Goal: Task Accomplishment & Management: Complete application form

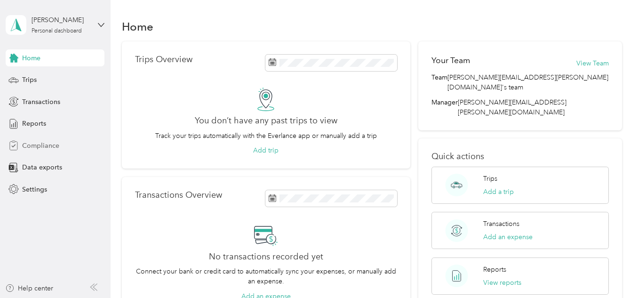
click at [41, 146] on span "Compliance" at bounding box center [40, 146] width 37 height 10
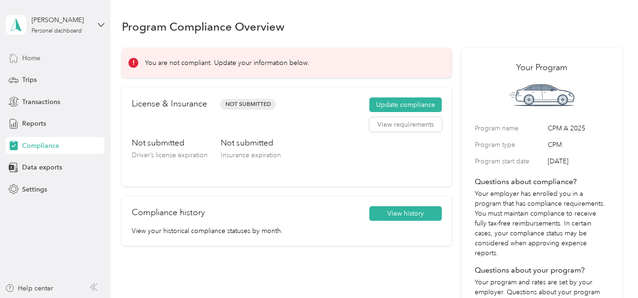
click at [36, 55] on span "Home" at bounding box center [31, 58] width 18 height 10
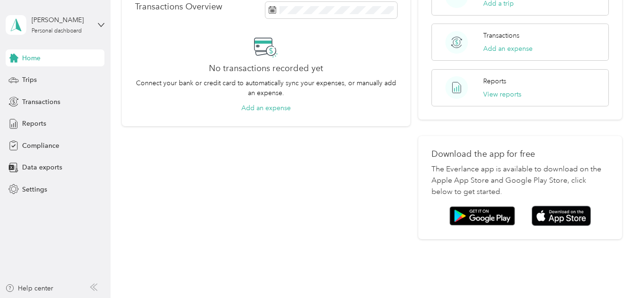
click at [58, 71] on div "Home Trips Transactions Reports Compliance Data exports Settings" at bounding box center [55, 123] width 99 height 148
click at [58, 75] on div "Trips" at bounding box center [55, 80] width 99 height 17
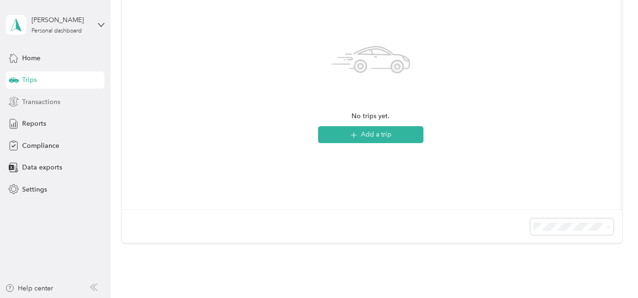
click at [54, 97] on span "Transactions" at bounding box center [41, 102] width 38 height 10
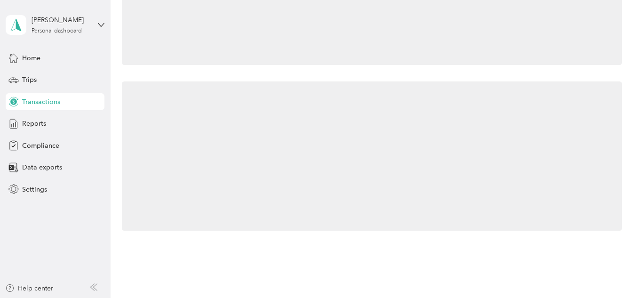
scroll to position [188, 0]
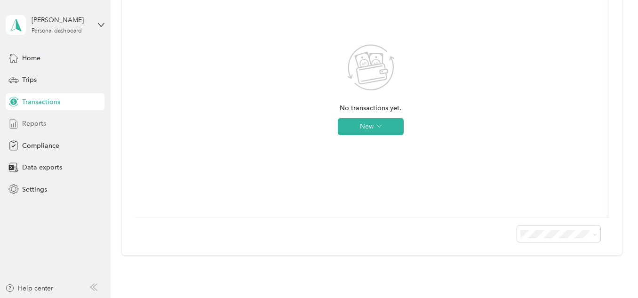
click at [23, 124] on span "Reports" at bounding box center [34, 124] width 24 height 10
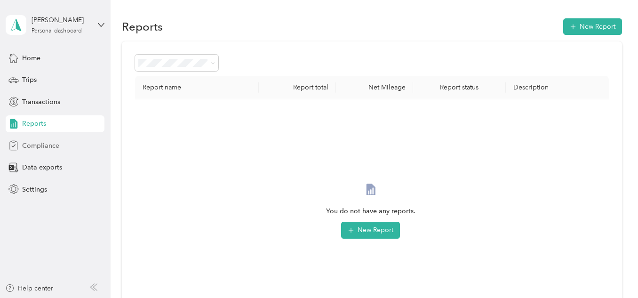
click at [27, 139] on div "Compliance" at bounding box center [55, 145] width 99 height 17
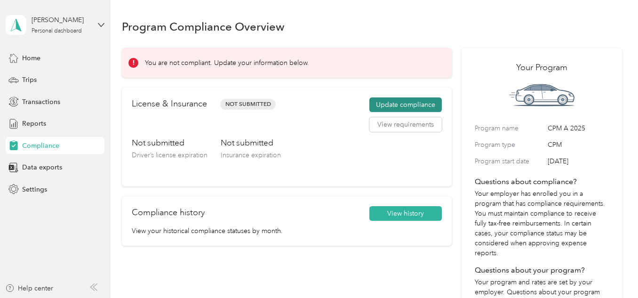
click at [416, 106] on button "Update compliance" at bounding box center [406, 104] width 72 height 15
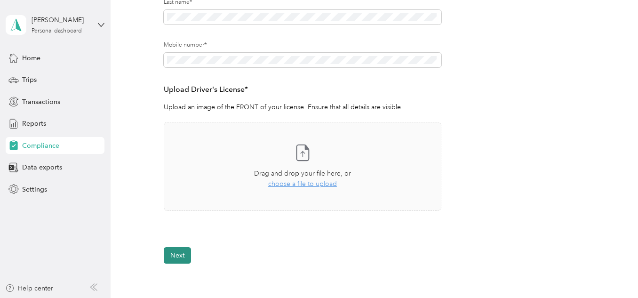
click at [186, 254] on button "Next" at bounding box center [177, 255] width 27 height 16
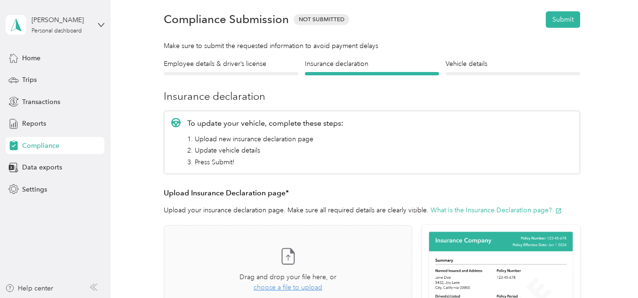
scroll to position [32, 0]
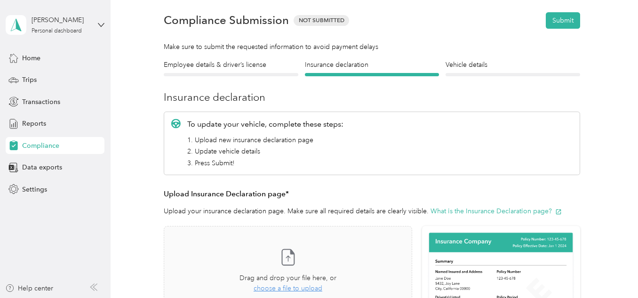
click at [260, 71] on div "Employee details & driver’s license License" at bounding box center [231, 68] width 135 height 16
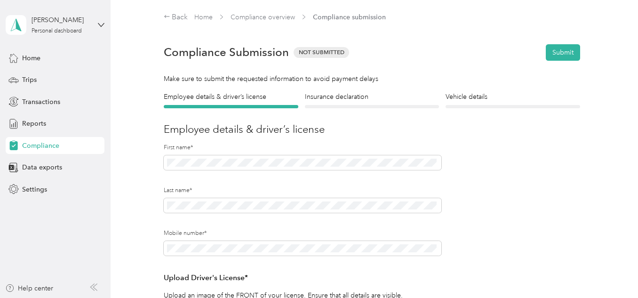
click at [339, 104] on div "Insurance declaration Insurance" at bounding box center [372, 100] width 135 height 16
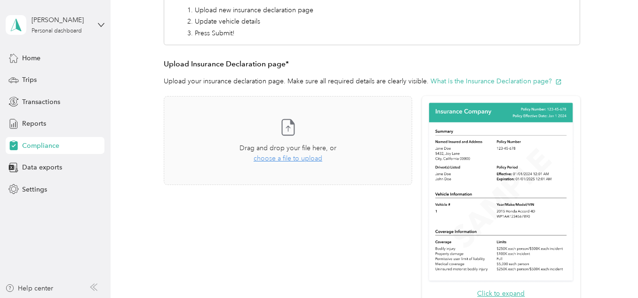
scroll to position [188, 0]
